Goal: Find specific page/section: Find specific page/section

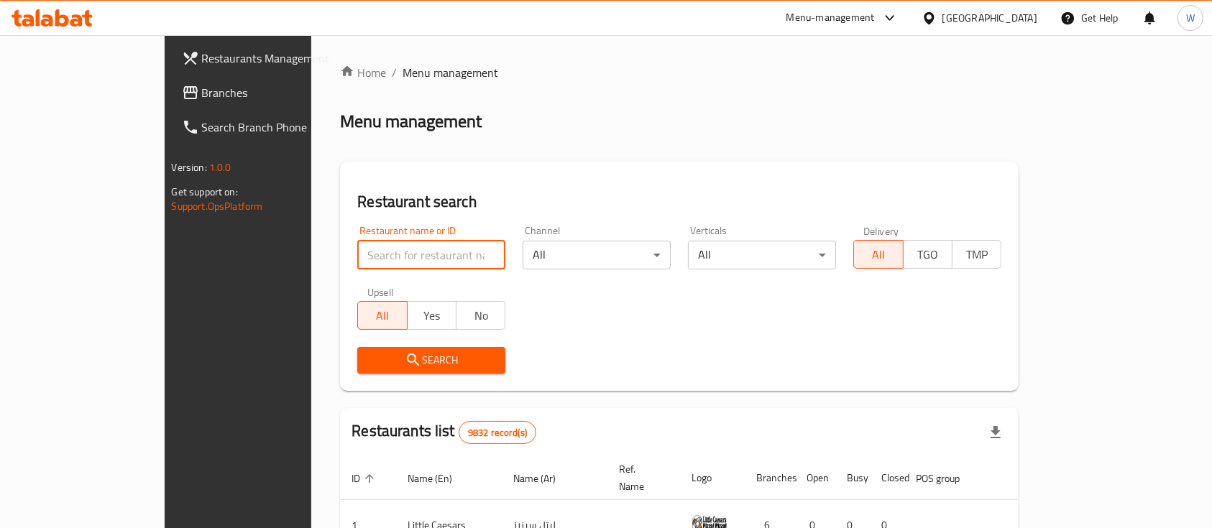
click at [357, 250] on input "search" at bounding box center [431, 255] width 148 height 29
type input "[PERSON_NAME]"
click at [564, 124] on div "Menu management" at bounding box center [679, 121] width 679 height 23
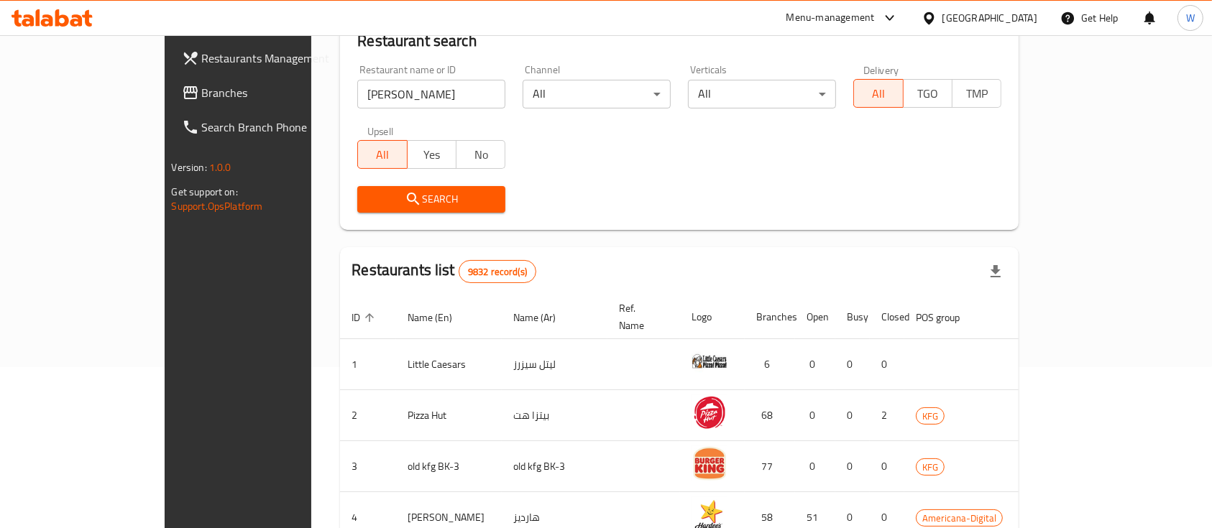
scroll to position [191, 0]
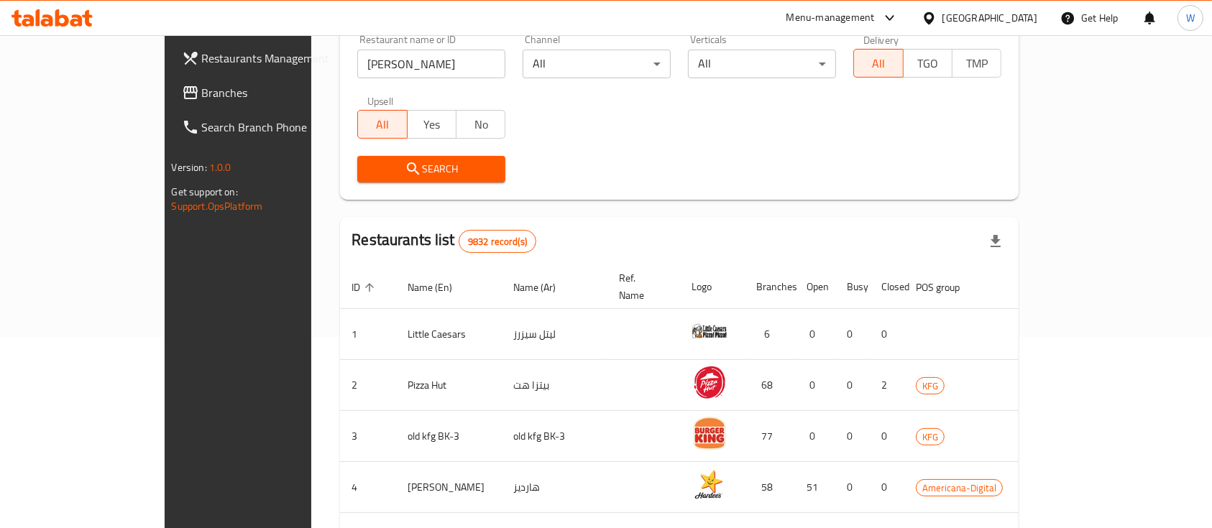
drag, startPoint x: 581, startPoint y: 212, endPoint x: 579, endPoint y: 193, distance: 19.5
click at [581, 196] on div "Home / Menu management Menu management Restaurant search Restaurant name or ID …" at bounding box center [679, 324] width 679 height 902
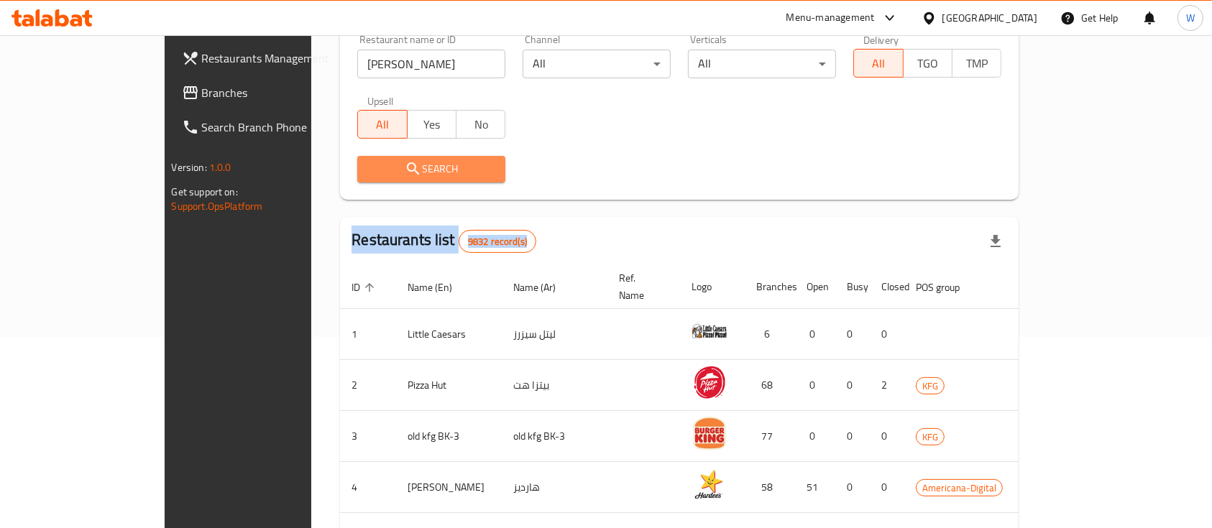
click at [449, 163] on span "Search" at bounding box center [431, 169] width 125 height 18
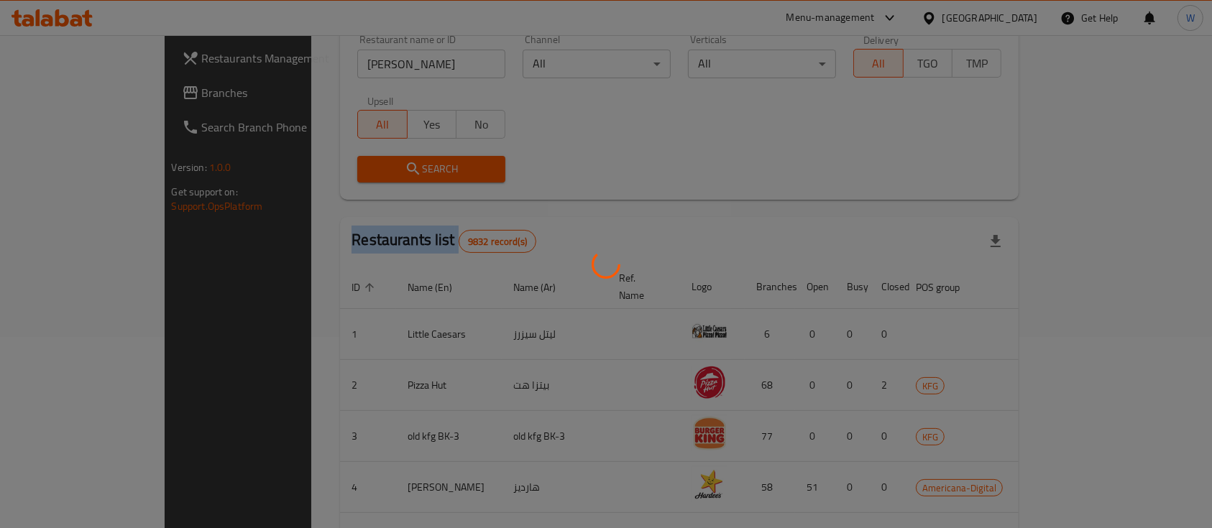
scroll to position [84, 0]
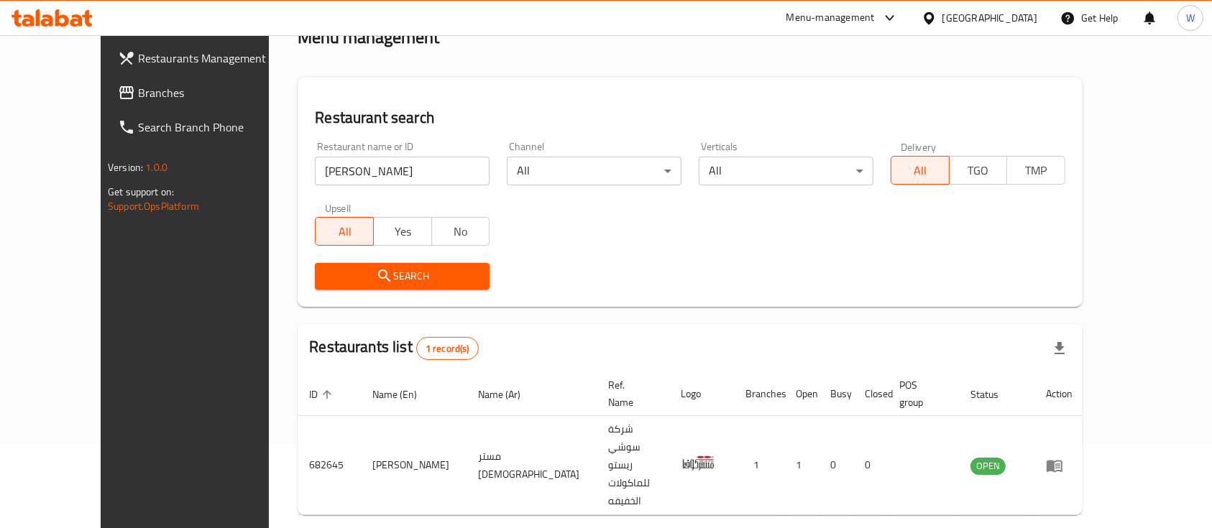
drag, startPoint x: 549, startPoint y: 72, endPoint x: 552, endPoint y: 82, distance: 10.7
click at [549, 72] on div "Home / Menu management Menu management Restaurant search Restaurant name or ID …" at bounding box center [690, 272] width 785 height 585
click at [648, 240] on div "Restaurant name or ID [PERSON_NAME] Restaurant name or ID Channel All ​ Vertica…" at bounding box center [690, 215] width 768 height 165
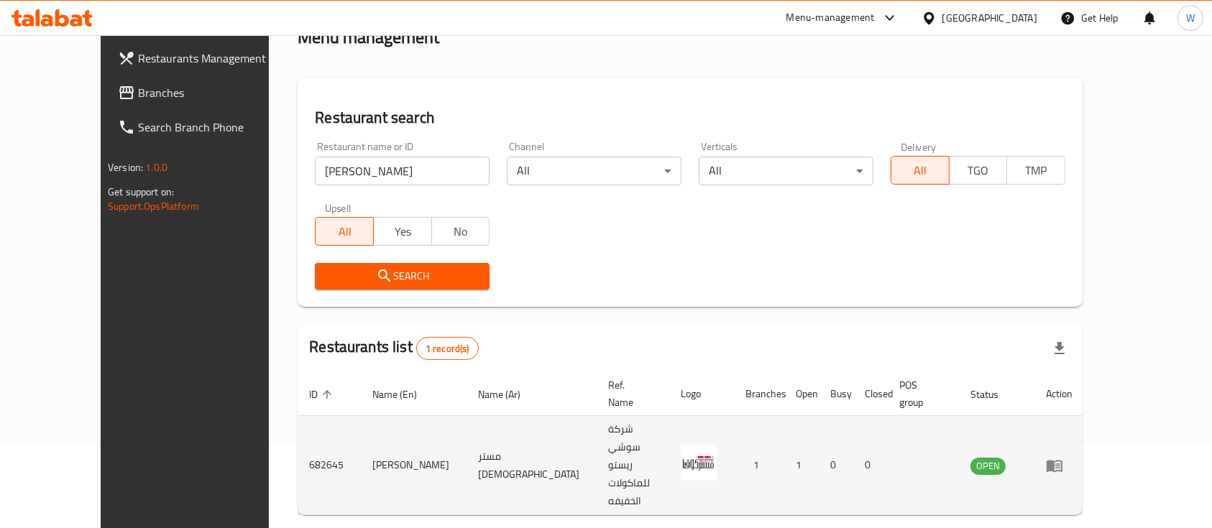
click at [298, 424] on td "682645" at bounding box center [329, 465] width 63 height 99
click at [298, 422] on td "682645" at bounding box center [329, 465] width 63 height 99
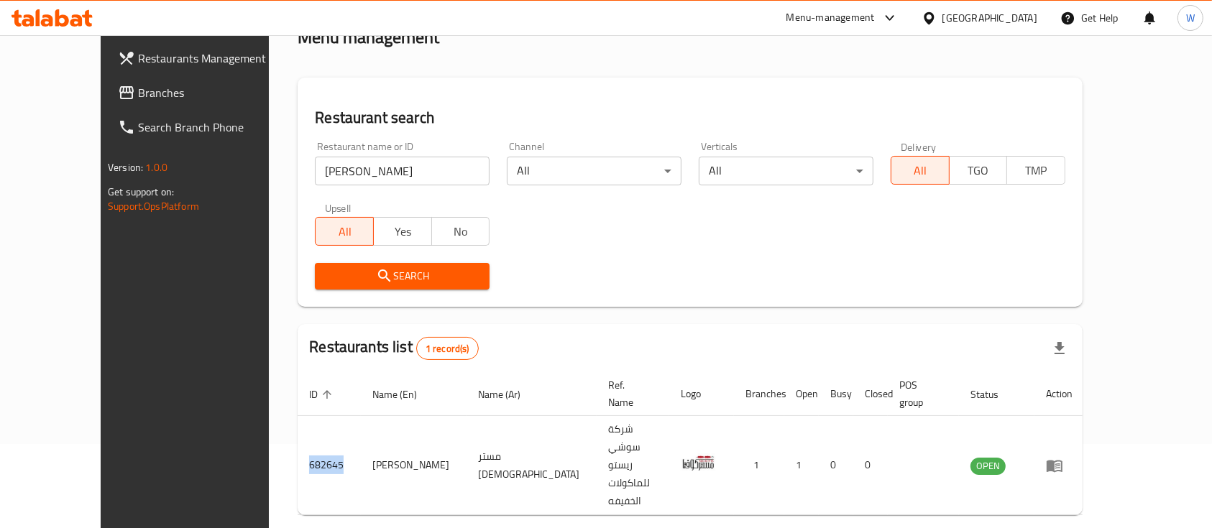
copy td "682645"
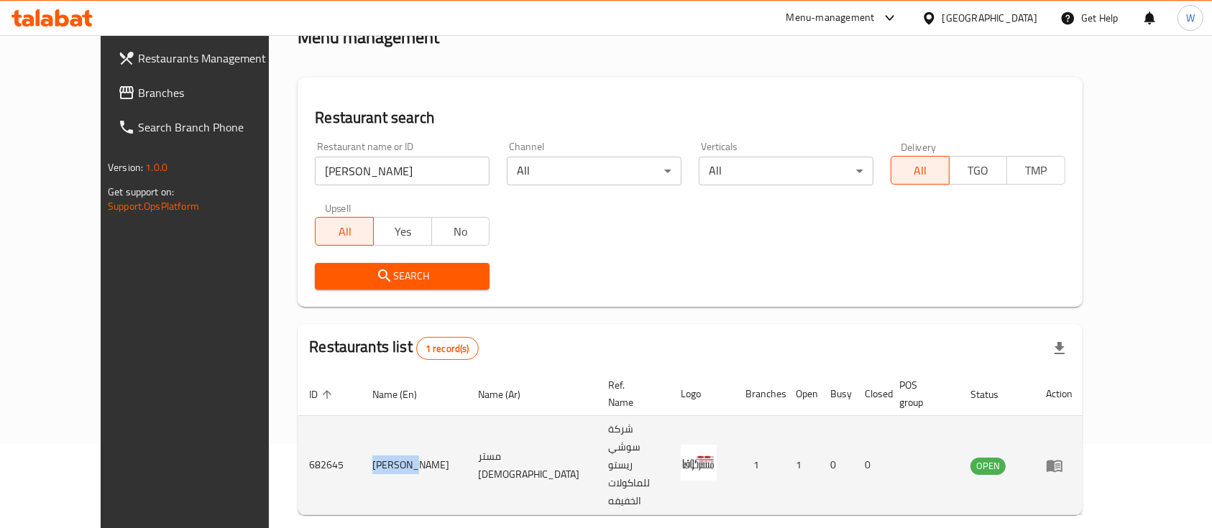
drag, startPoint x: 305, startPoint y: 424, endPoint x: 345, endPoint y: 419, distance: 40.6
click at [361, 419] on td "[PERSON_NAME]" at bounding box center [414, 465] width 106 height 99
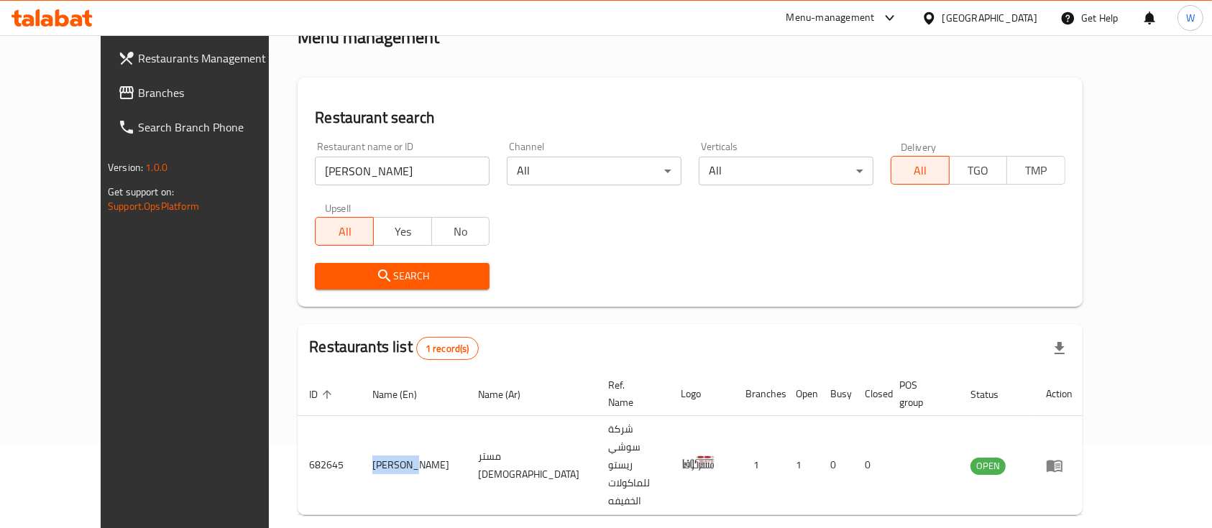
copy td "[PERSON_NAME]"
